Goal: Task Accomplishment & Management: Manage account settings

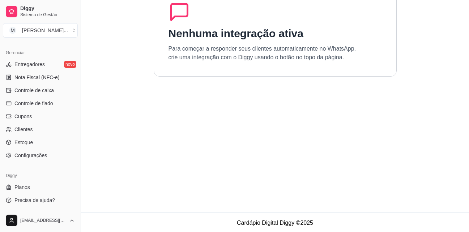
scroll to position [61, 0]
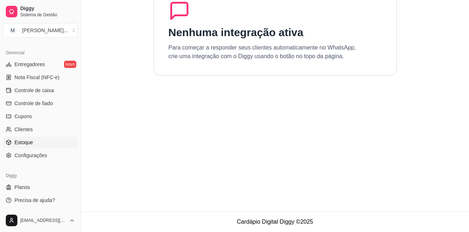
click at [29, 142] on span "Estoque" at bounding box center [23, 142] width 18 height 7
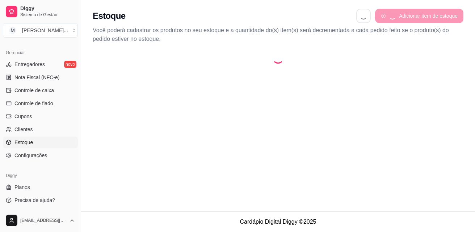
select select "QUANTITY_ORDER"
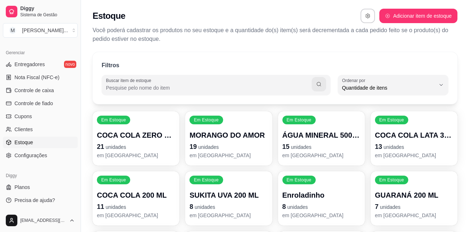
scroll to position [7, 0]
click at [260, 144] on p "19 unidades" at bounding box center [229, 147] width 76 height 10
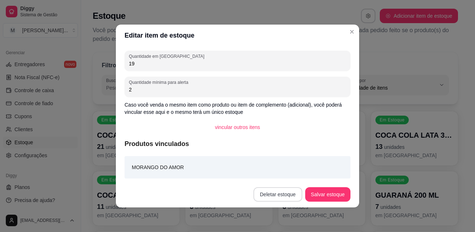
click at [295, 195] on button "Deletar estoque" at bounding box center [277, 194] width 49 height 14
click at [287, 176] on button "Confirmar" at bounding box center [282, 174] width 26 height 11
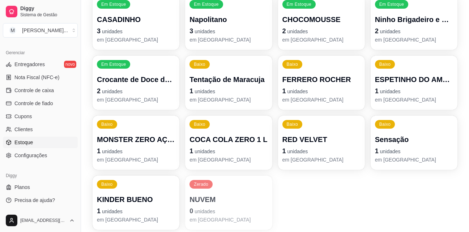
scroll to position [434, 0]
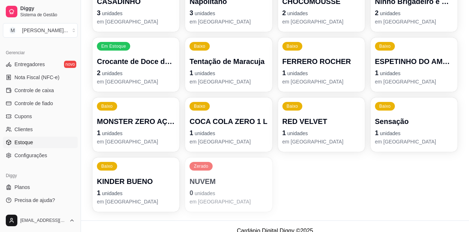
click at [435, 73] on p "1 unidades" at bounding box center [414, 73] width 78 height 10
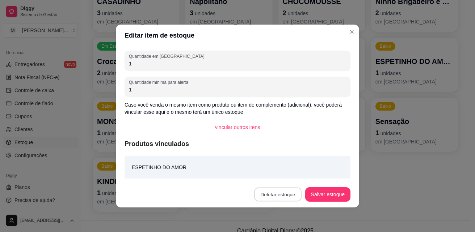
click at [268, 199] on button "Deletar estoque" at bounding box center [277, 195] width 47 height 14
click at [286, 177] on button "Confirmar" at bounding box center [282, 174] width 27 height 11
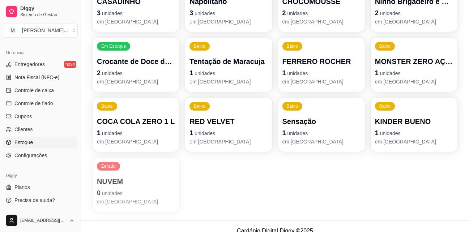
click at [302, 76] on span "unidades" at bounding box center [298, 74] width 21 height 6
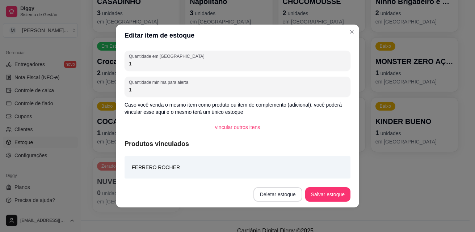
click at [280, 195] on button "Deletar estoque" at bounding box center [277, 194] width 49 height 14
click at [288, 175] on button "Confirmar" at bounding box center [282, 174] width 27 height 11
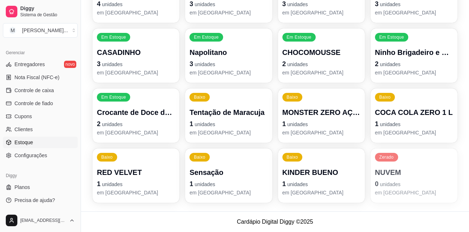
scroll to position [383, 0]
click at [121, 176] on p "RED VELVET" at bounding box center [136, 173] width 76 height 10
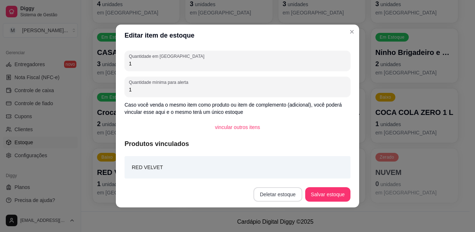
click at [277, 190] on button "Deletar estoque" at bounding box center [277, 194] width 49 height 14
click at [287, 175] on button "Confirmar" at bounding box center [282, 174] width 27 height 11
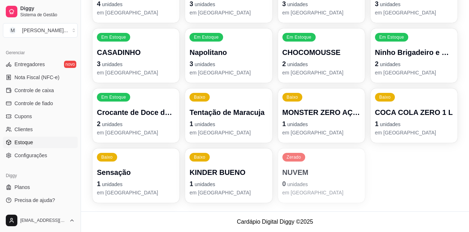
click at [229, 67] on p "3 unidades" at bounding box center [229, 64] width 78 height 10
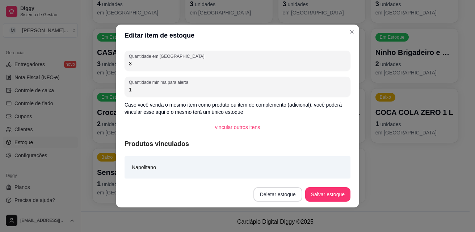
click at [283, 191] on button "Deletar estoque" at bounding box center [277, 194] width 49 height 14
click at [282, 174] on button "Confirmar" at bounding box center [282, 174] width 27 height 11
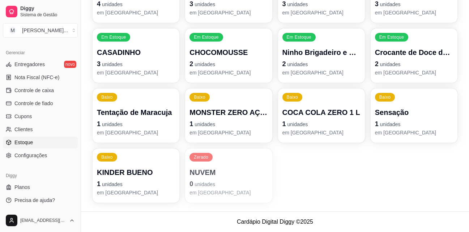
click at [140, 69] on p "em [GEOGRAPHIC_DATA]" at bounding box center [136, 72] width 78 height 7
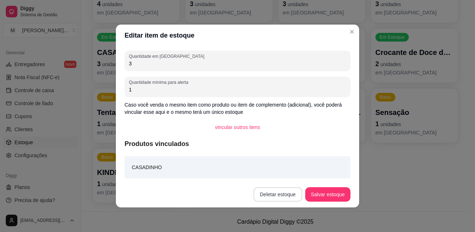
click at [281, 194] on button "Deletar estoque" at bounding box center [277, 194] width 49 height 14
click at [282, 172] on button "Confirmar" at bounding box center [282, 174] width 26 height 11
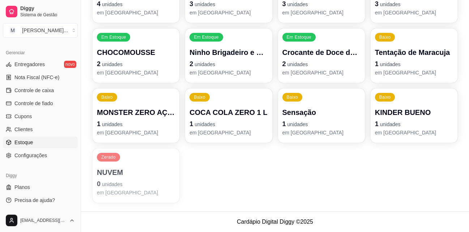
click at [265, 74] on p "em [GEOGRAPHIC_DATA]" at bounding box center [229, 72] width 78 height 7
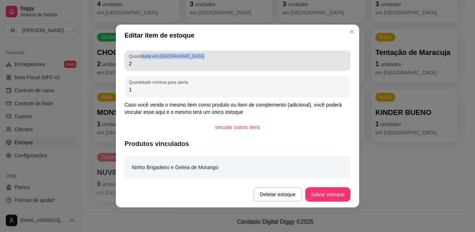
drag, startPoint x: 141, startPoint y: 59, endPoint x: 124, endPoint y: 60, distance: 17.1
click at [124, 60] on div "Quantidade em estoque 2 Quantidade mínima para alerta 1 Caso você venda o mesmo…" at bounding box center [237, 113] width 243 height 135
click at [133, 68] on div "Quantidade em estoque 2" at bounding box center [238, 61] width 226 height 20
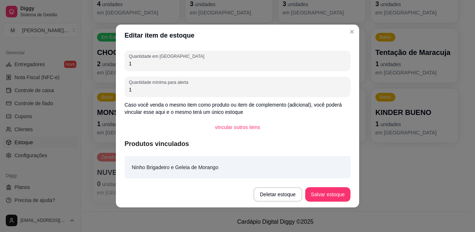
type input "1"
click at [340, 191] on button "Salvar estoque" at bounding box center [327, 195] width 44 height 14
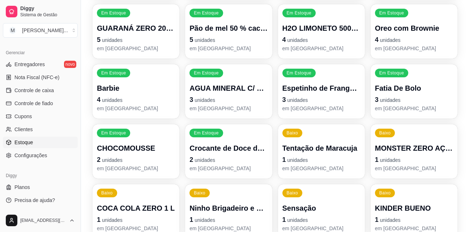
scroll to position [275, 0]
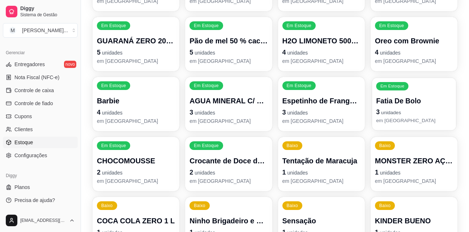
click at [427, 118] on p "em [GEOGRAPHIC_DATA]" at bounding box center [414, 120] width 76 height 7
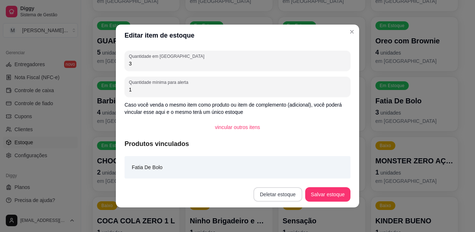
click at [281, 196] on button "Deletar estoque" at bounding box center [277, 194] width 49 height 14
click at [288, 179] on button "Confirmar" at bounding box center [282, 174] width 26 height 11
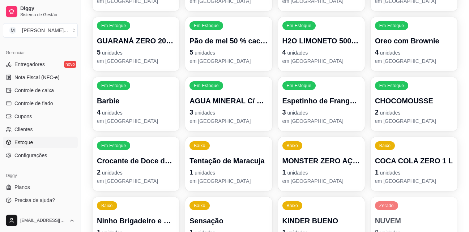
click at [159, 185] on p "em [GEOGRAPHIC_DATA]" at bounding box center [136, 181] width 78 height 7
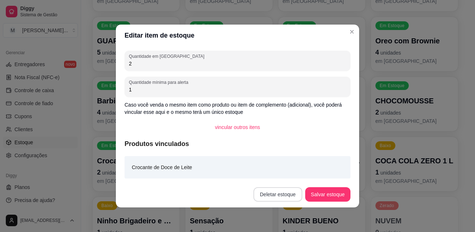
click at [287, 193] on button "Deletar estoque" at bounding box center [277, 194] width 49 height 14
click at [291, 175] on button "Confirmar" at bounding box center [282, 174] width 27 height 11
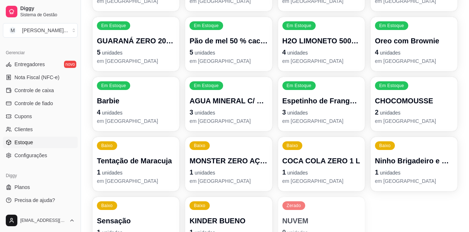
click at [147, 102] on p "Barbie" at bounding box center [136, 101] width 78 height 10
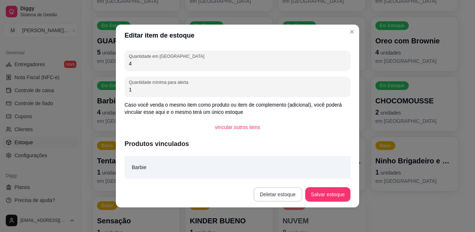
click at [279, 195] on button "Deletar estoque" at bounding box center [277, 194] width 49 height 14
click at [290, 169] on button "Confirmar" at bounding box center [282, 174] width 27 height 11
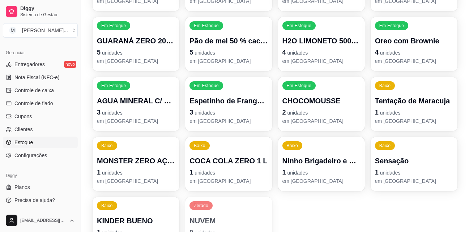
click at [323, 57] on p "4 unidades" at bounding box center [322, 52] width 78 height 10
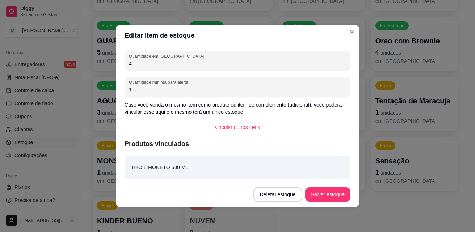
drag, startPoint x: 144, startPoint y: 65, endPoint x: 118, endPoint y: 64, distance: 25.7
click at [118, 64] on div "Quantidade em estoque 4 Quantidade mínima para alerta 1 Caso você venda o mesmo…" at bounding box center [237, 113] width 243 height 135
type input "2"
click at [323, 198] on button "Salvar estoque" at bounding box center [327, 195] width 44 height 14
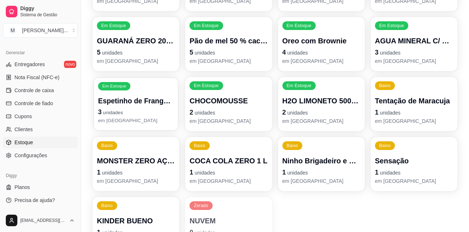
click at [152, 115] on p "3 unidades" at bounding box center [136, 113] width 76 height 10
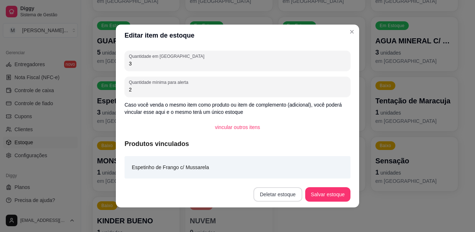
click at [295, 193] on button "Deletar estoque" at bounding box center [277, 194] width 49 height 14
click at [288, 173] on button "Confirmar" at bounding box center [282, 174] width 27 height 11
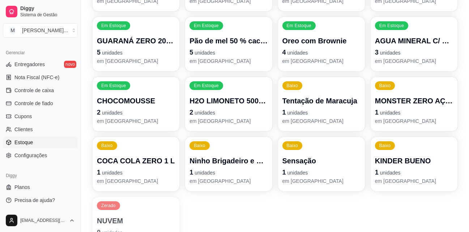
click at [242, 52] on p "5 unidades" at bounding box center [229, 52] width 78 height 10
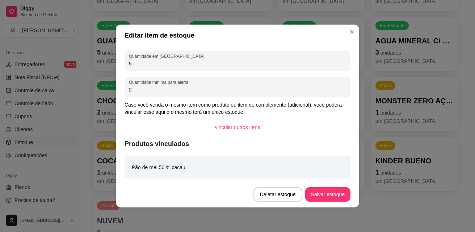
drag, startPoint x: 136, startPoint y: 63, endPoint x: 124, endPoint y: 61, distance: 12.6
click at [124, 61] on div "Quantidade em estoque 5 Quantidade mínima para alerta 2 Caso você venda o mesmo…" at bounding box center [237, 113] width 243 height 135
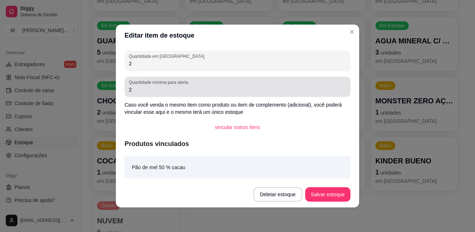
type input "2"
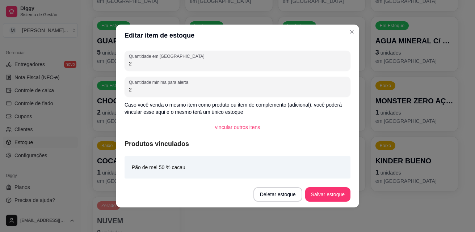
drag, startPoint x: 138, startPoint y: 90, endPoint x: 115, endPoint y: 91, distance: 23.2
click at [115, 91] on div "Editar item de estoque Quantidade em estoque 2 Quantidade mínima para alerta 2 …" at bounding box center [237, 116] width 475 height 232
type input "1"
click at [335, 195] on button "Salvar estoque" at bounding box center [327, 194] width 45 height 14
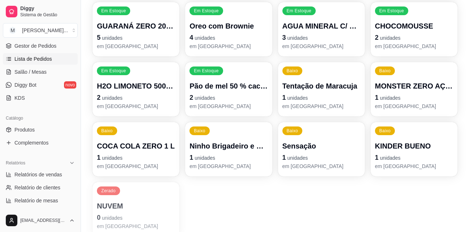
scroll to position [109, 0]
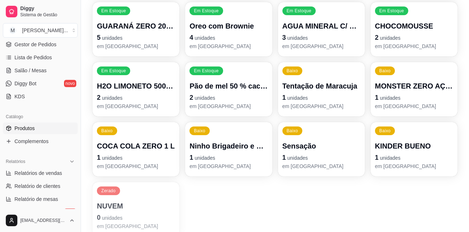
click at [56, 129] on link "Produtos" at bounding box center [40, 129] width 75 height 12
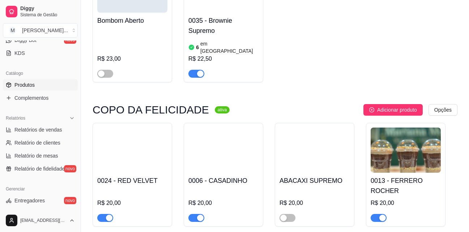
scroll to position [869, 0]
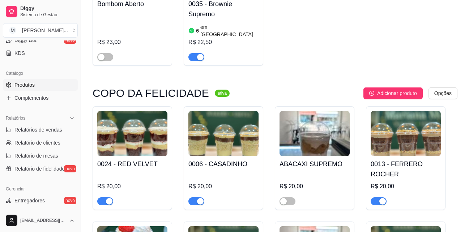
click at [195, 198] on span "button" at bounding box center [197, 202] width 16 height 8
click at [110, 198] on div "button" at bounding box center [109, 201] width 7 height 7
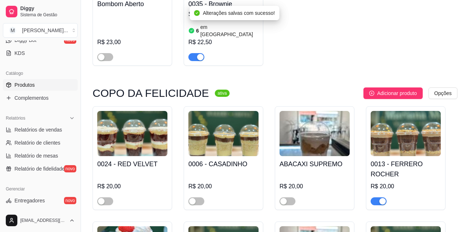
click at [380, 198] on div "button" at bounding box center [383, 201] width 7 height 7
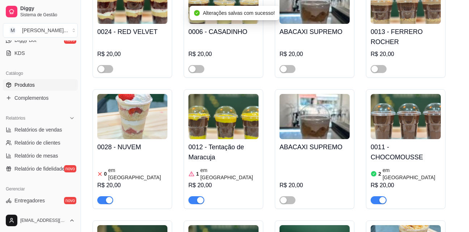
scroll to position [1013, 0]
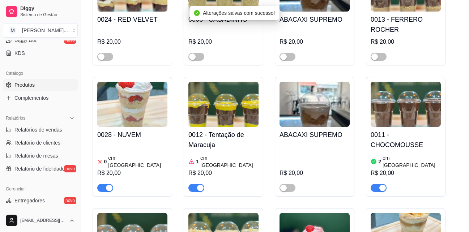
click at [108, 185] on div "button" at bounding box center [109, 188] width 7 height 7
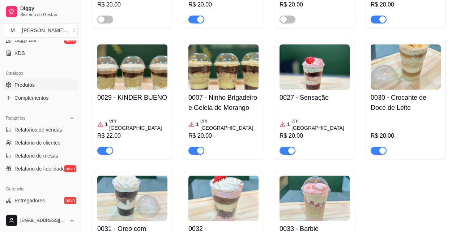
scroll to position [1194, 0]
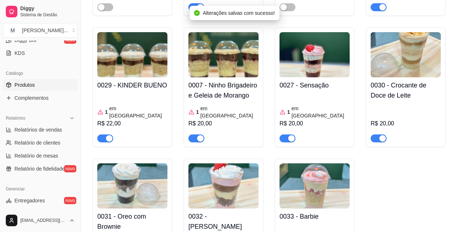
click at [381, 135] on div "button" at bounding box center [383, 138] width 7 height 7
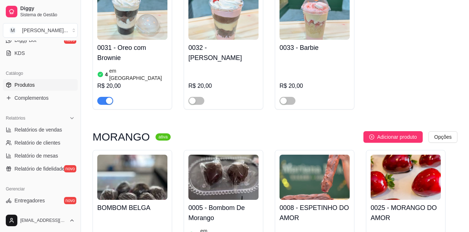
scroll to position [1375, 0]
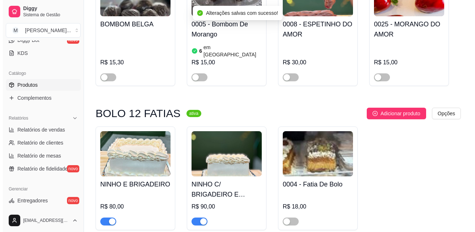
scroll to position [1556, 0]
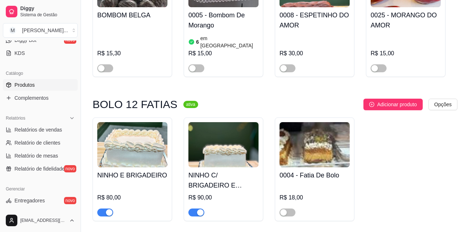
click at [140, 170] on h4 "NINHO E BRIGADEIRO" at bounding box center [132, 175] width 70 height 10
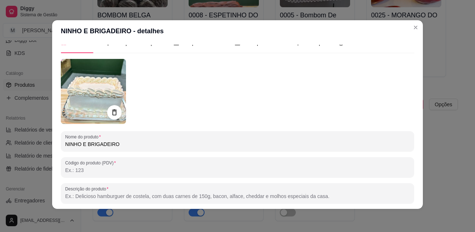
scroll to position [0, 0]
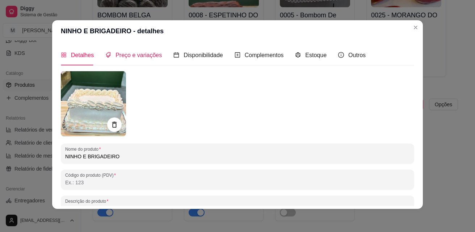
click at [115, 57] on span "Preço e variações" at bounding box center [138, 55] width 46 height 6
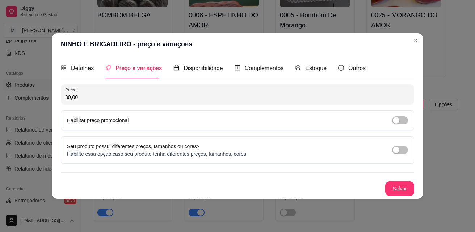
click at [119, 126] on div "Habilitar preço promocional" at bounding box center [237, 120] width 353 height 20
click at [401, 117] on span "button" at bounding box center [400, 121] width 16 height 8
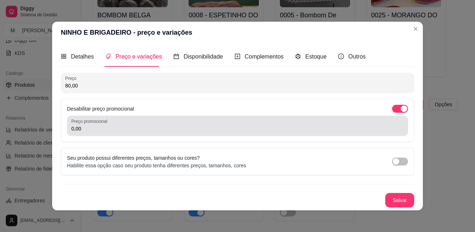
click at [363, 135] on div "Preço promocional 0,00" at bounding box center [237, 126] width 341 height 20
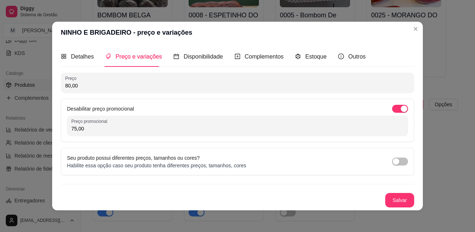
type input "75,00"
click at [390, 199] on button "Salvar" at bounding box center [399, 200] width 29 height 14
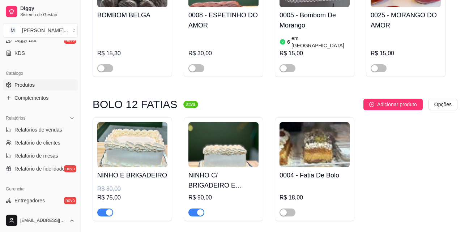
click at [217, 170] on h4 "NINHO C/ BRIGADEIRO E GELEIA DE MORANGO" at bounding box center [224, 180] width 70 height 20
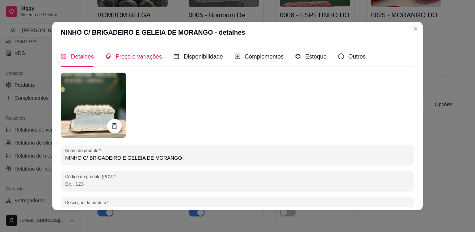
click at [152, 59] on span "Preço e variações" at bounding box center [138, 57] width 46 height 6
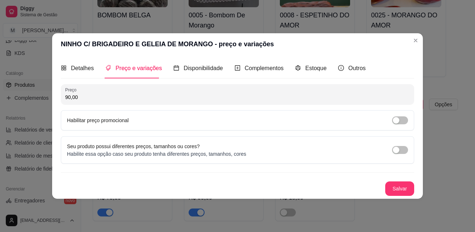
click at [154, 119] on div "Habilitar preço promocional" at bounding box center [237, 121] width 341 height 8
click at [395, 119] on div "button" at bounding box center [396, 120] width 7 height 7
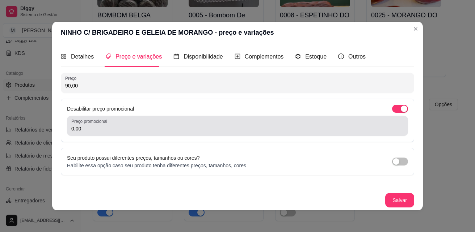
click at [199, 134] on div "Preço promocional 0,00" at bounding box center [237, 126] width 341 height 20
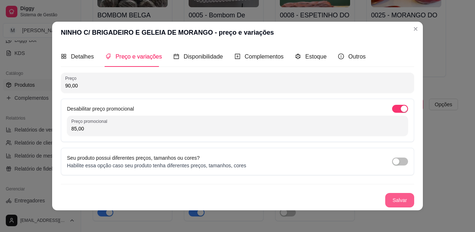
type input "85,00"
click at [408, 197] on button "Salvar" at bounding box center [399, 200] width 29 height 14
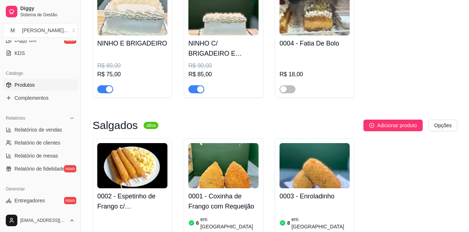
scroll to position [1701, 0]
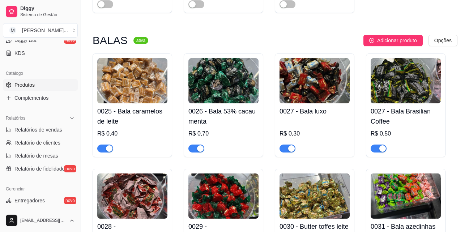
scroll to position [1937, 0]
